Goal: Complete application form

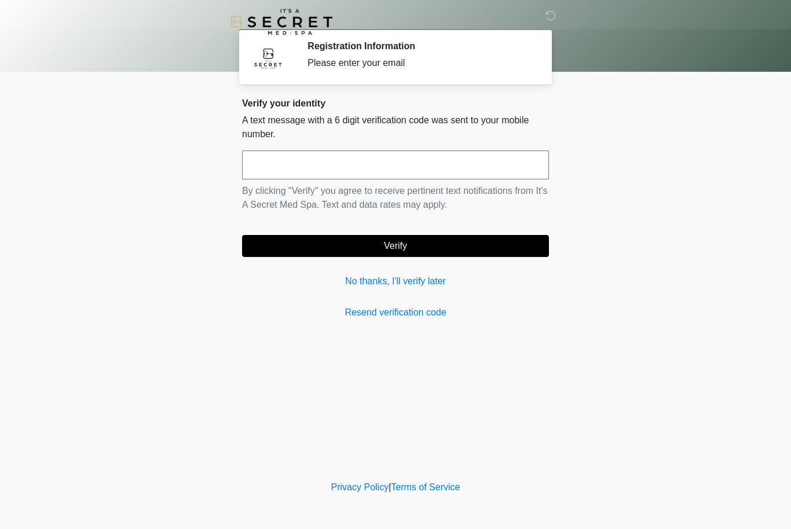
scroll to position [1, 0]
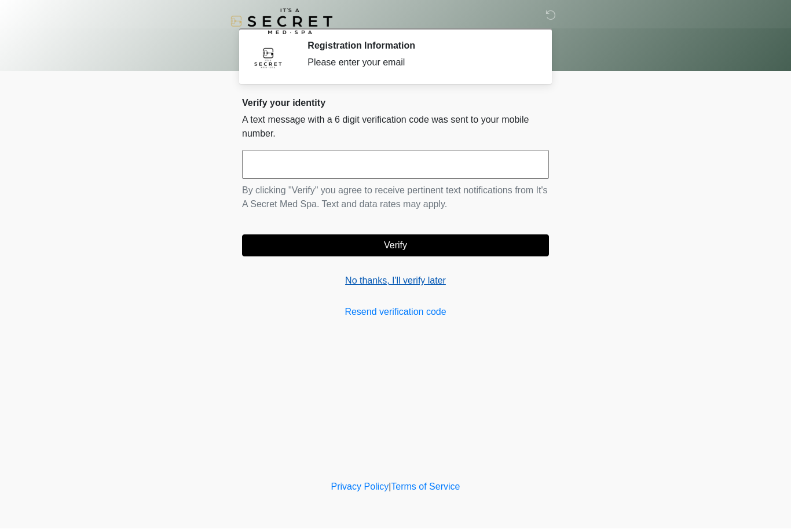
click at [416, 282] on link "No thanks, I'll verify later" at bounding box center [395, 281] width 307 height 14
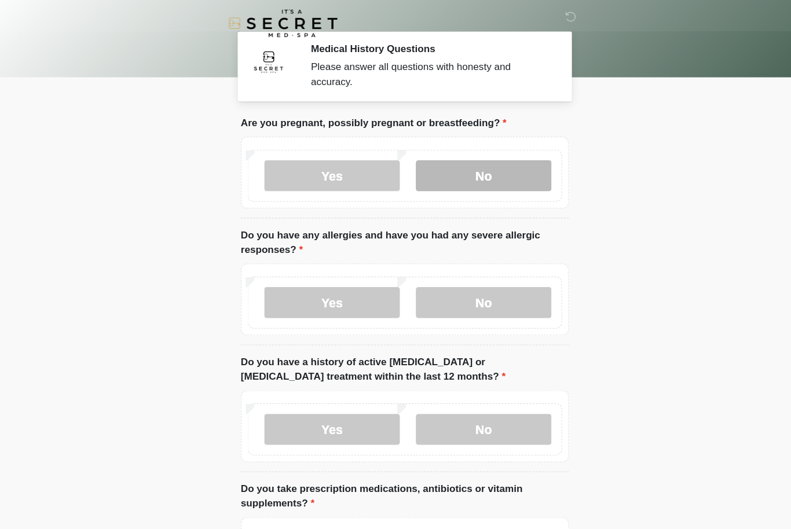
click at [471, 161] on label "No" at bounding box center [469, 164] width 127 height 29
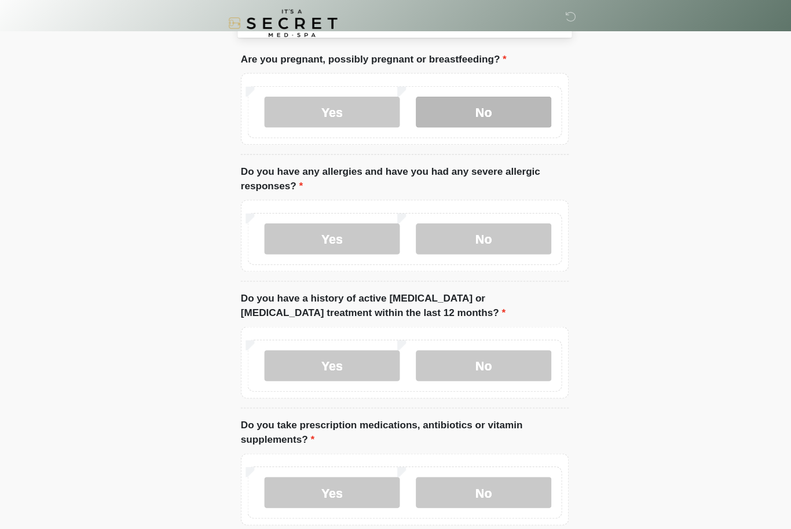
scroll to position [61, 0]
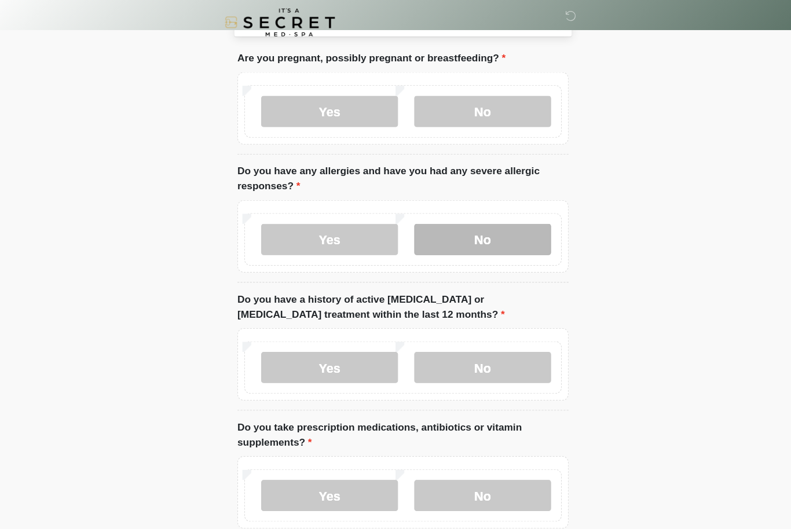
click at [476, 214] on label "No" at bounding box center [469, 222] width 127 height 29
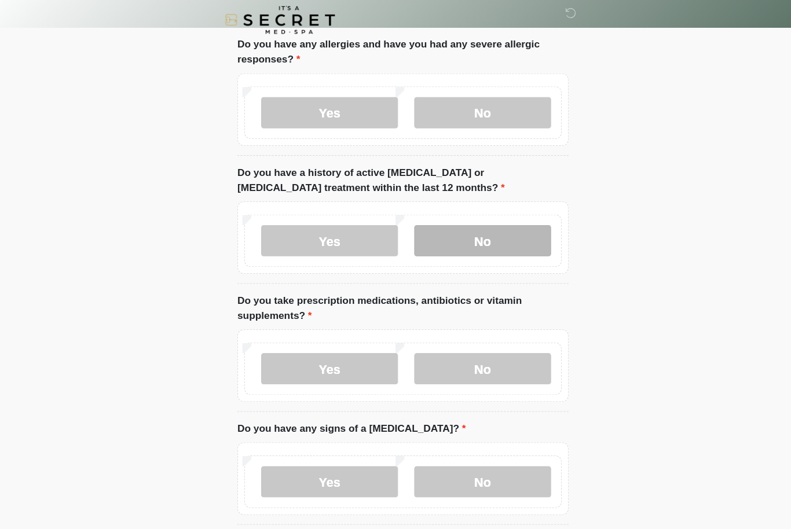
click at [483, 229] on label "No" at bounding box center [469, 226] width 127 height 29
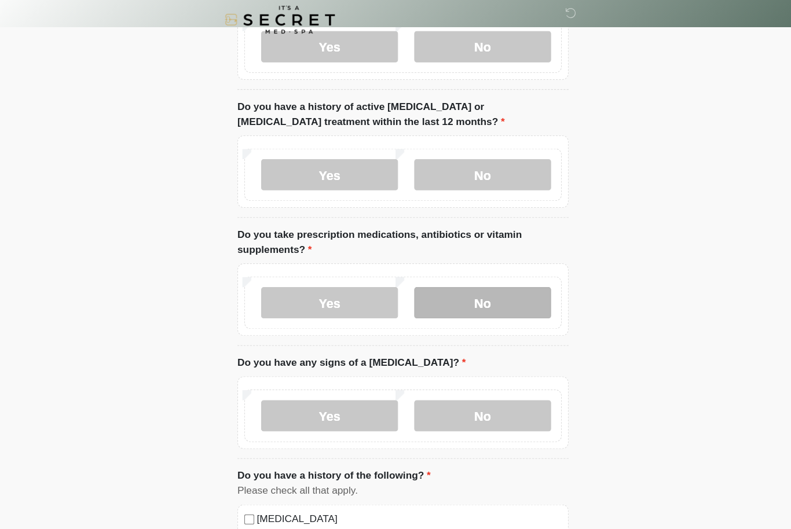
click at [476, 286] on label "No" at bounding box center [469, 284] width 127 height 29
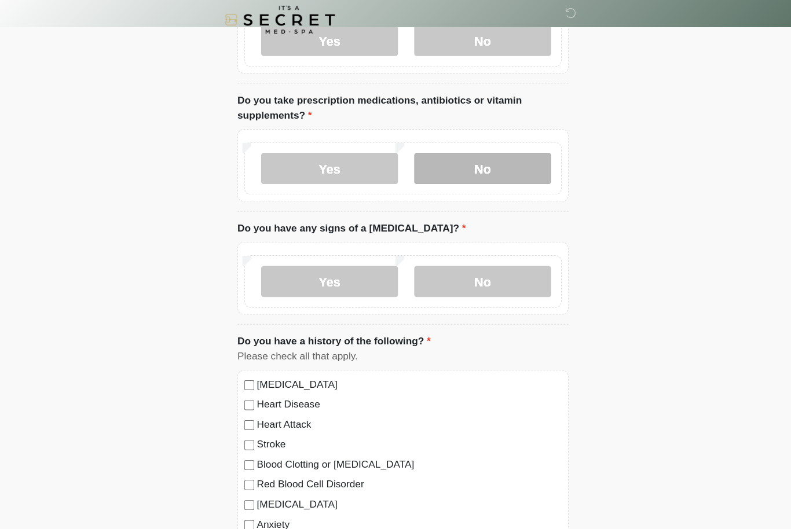
scroll to position [372, 0]
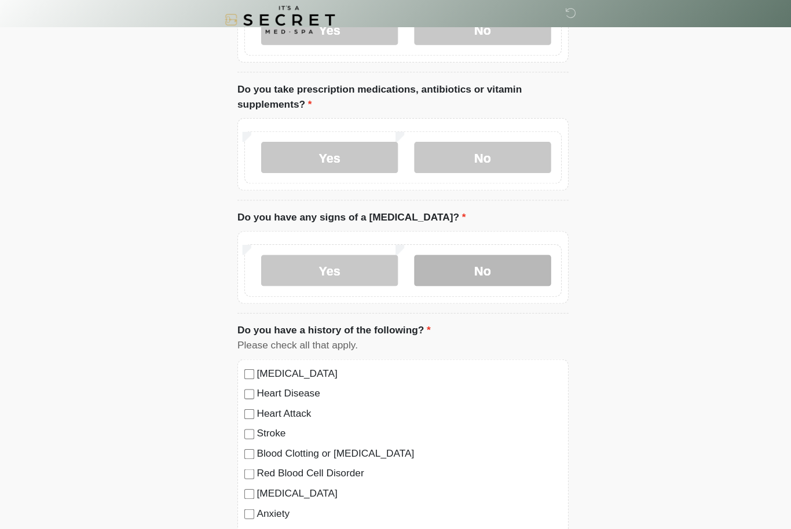
click at [468, 257] on label "No" at bounding box center [469, 254] width 127 height 29
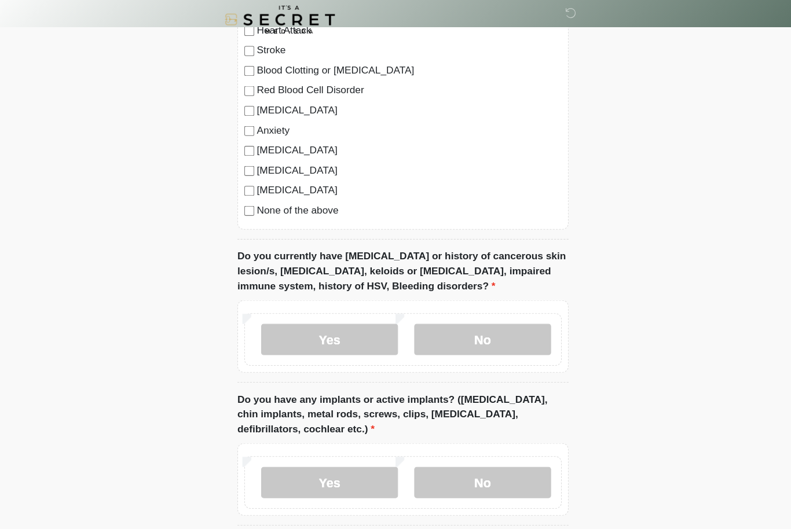
scroll to position [727, 0]
click at [473, 306] on label "No" at bounding box center [469, 317] width 127 height 29
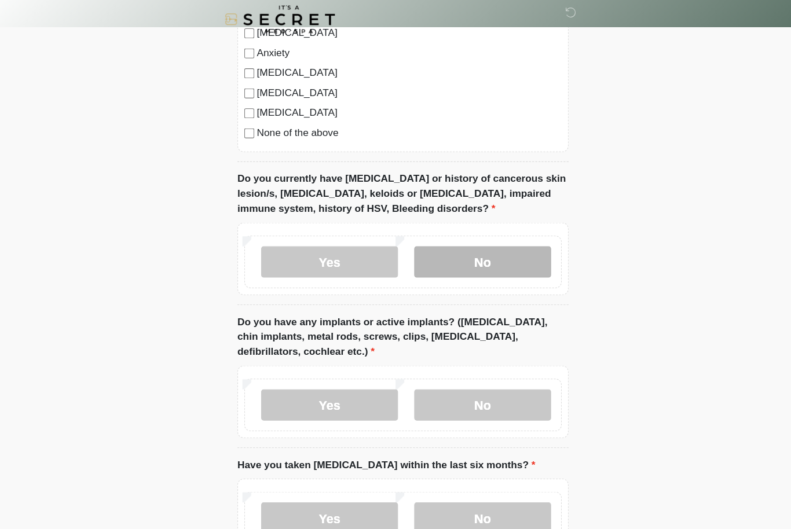
scroll to position [884, 0]
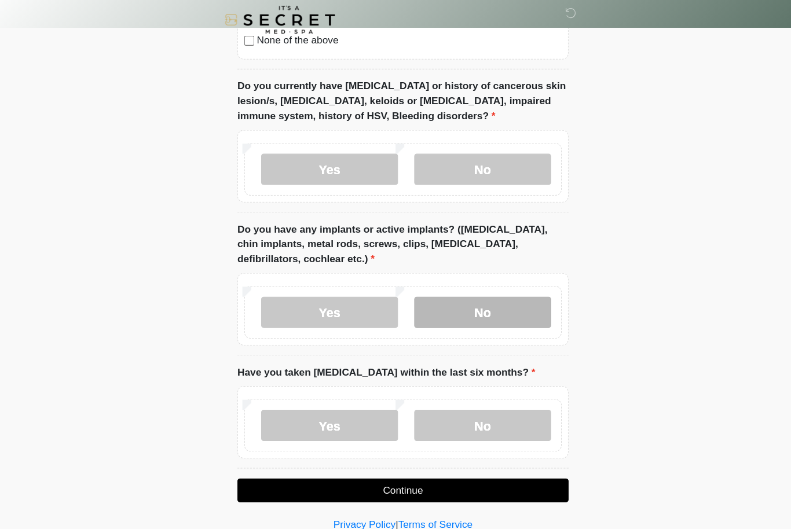
click at [469, 291] on label "No" at bounding box center [469, 292] width 127 height 29
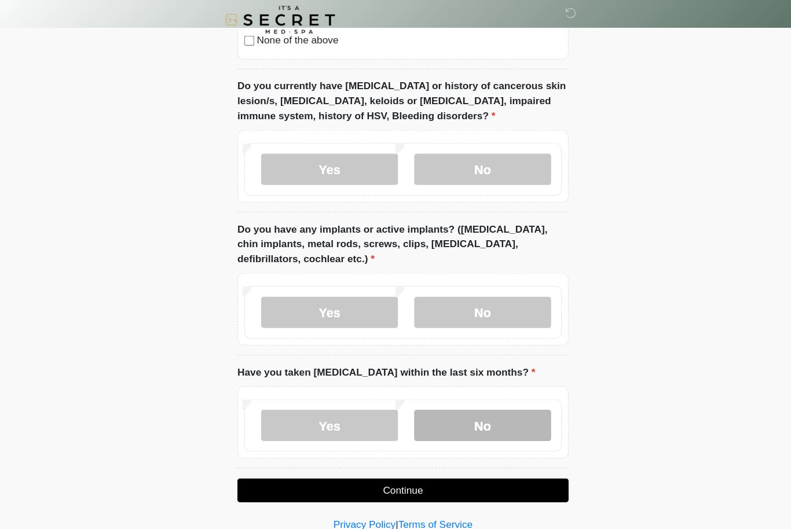
click at [480, 392] on label "No" at bounding box center [469, 397] width 127 height 29
click at [480, 458] on button "Continue" at bounding box center [395, 458] width 307 height 22
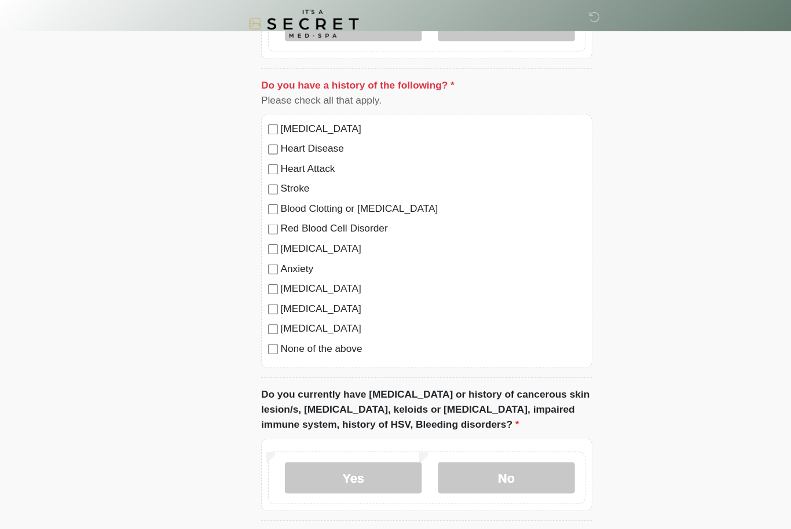
scroll to position [590, 0]
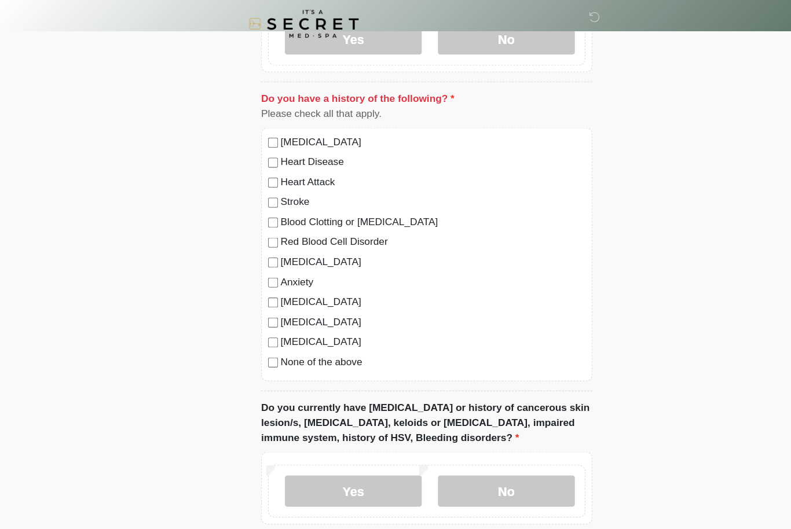
click at [320, 336] on label "None of the above" at bounding box center [401, 335] width 282 height 14
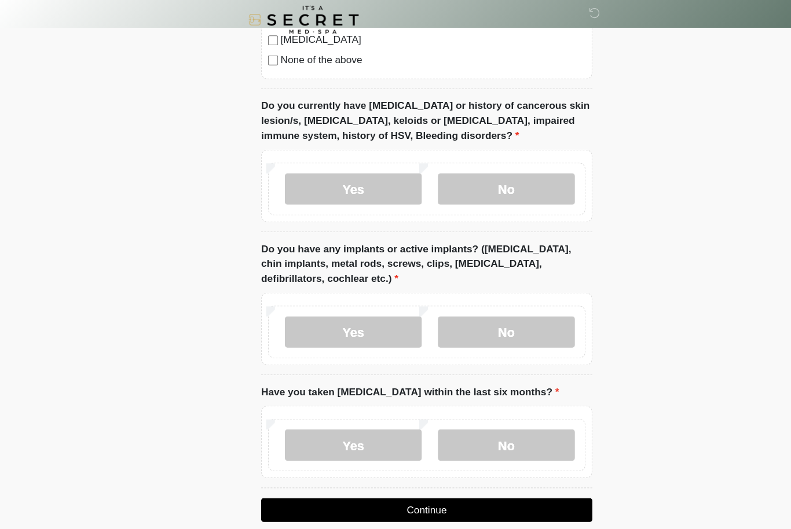
scroll to position [884, 0]
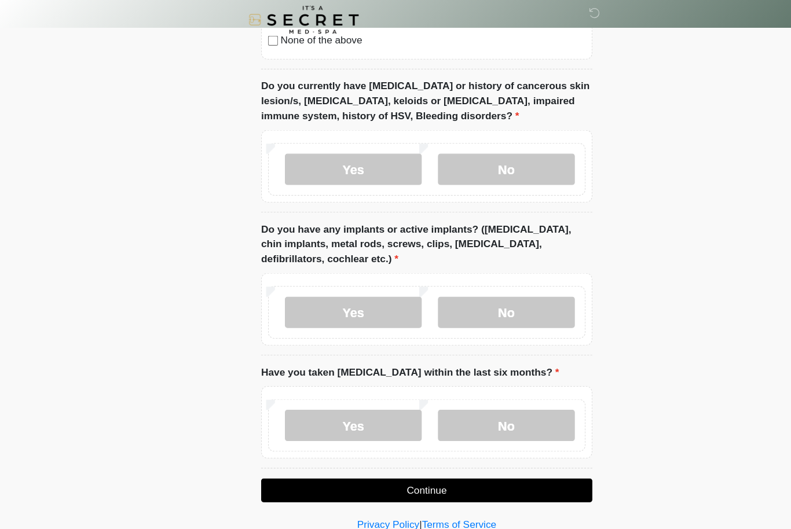
click at [442, 460] on button "Continue" at bounding box center [395, 458] width 307 height 22
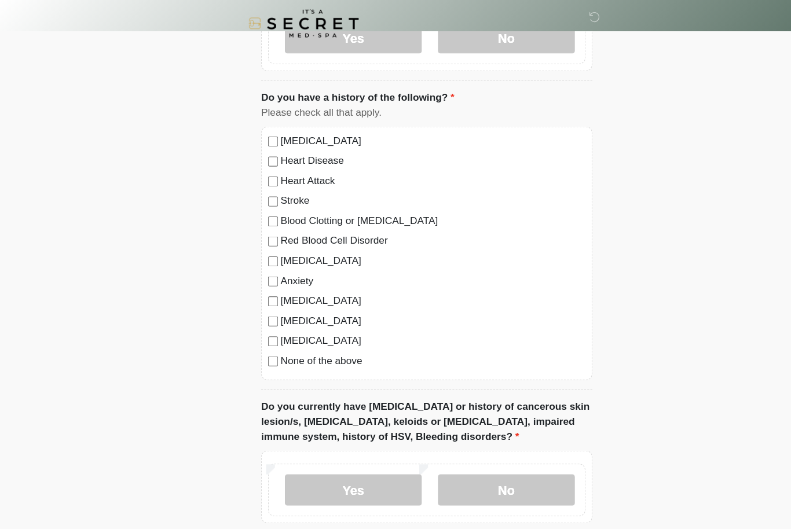
scroll to position [0, 0]
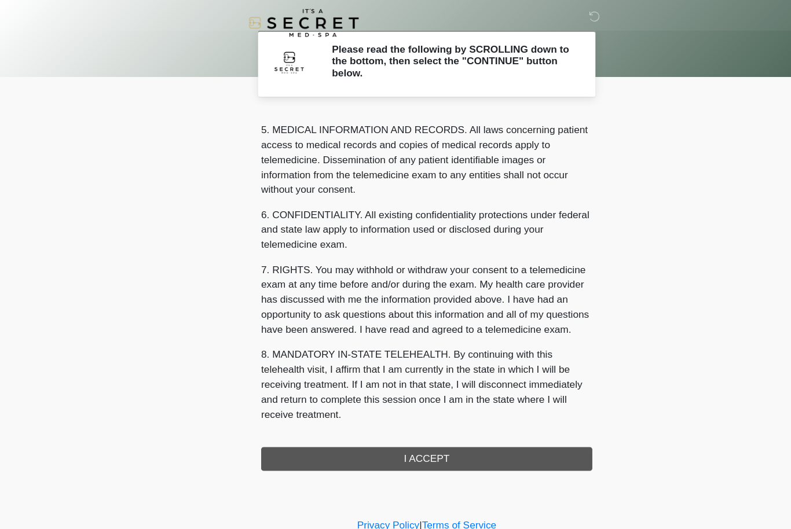
click at [478, 426] on div "1. PURPOSE. The purpose of this form is to obtain your consent for a telemedici…" at bounding box center [395, 270] width 307 height 333
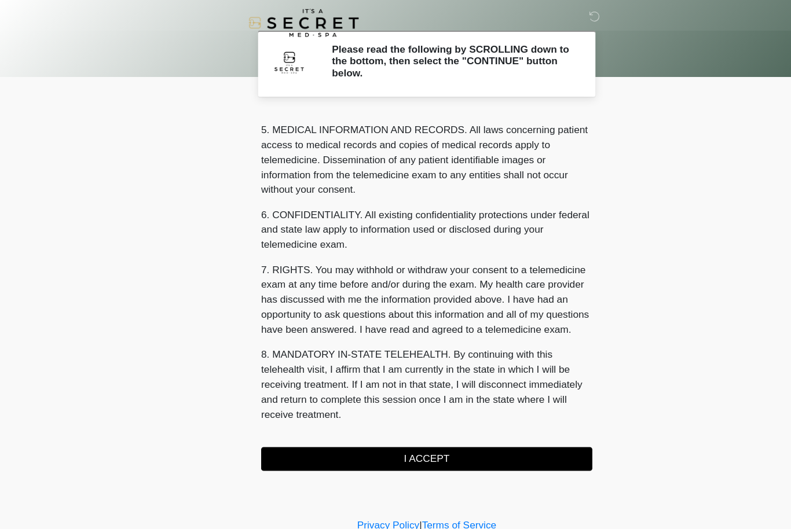
click at [476, 418] on button "I ACCEPT" at bounding box center [395, 426] width 307 height 22
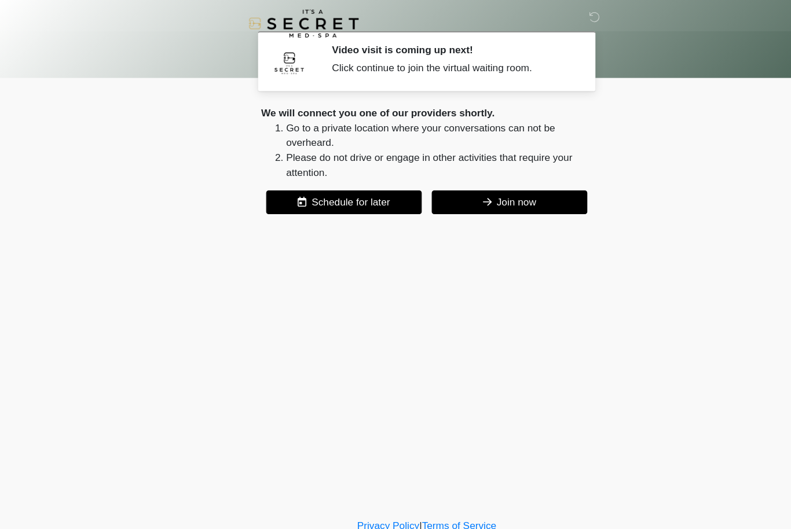
click at [516, 192] on button "Join now" at bounding box center [472, 188] width 144 height 22
